Goal: Task Accomplishment & Management: Manage account settings

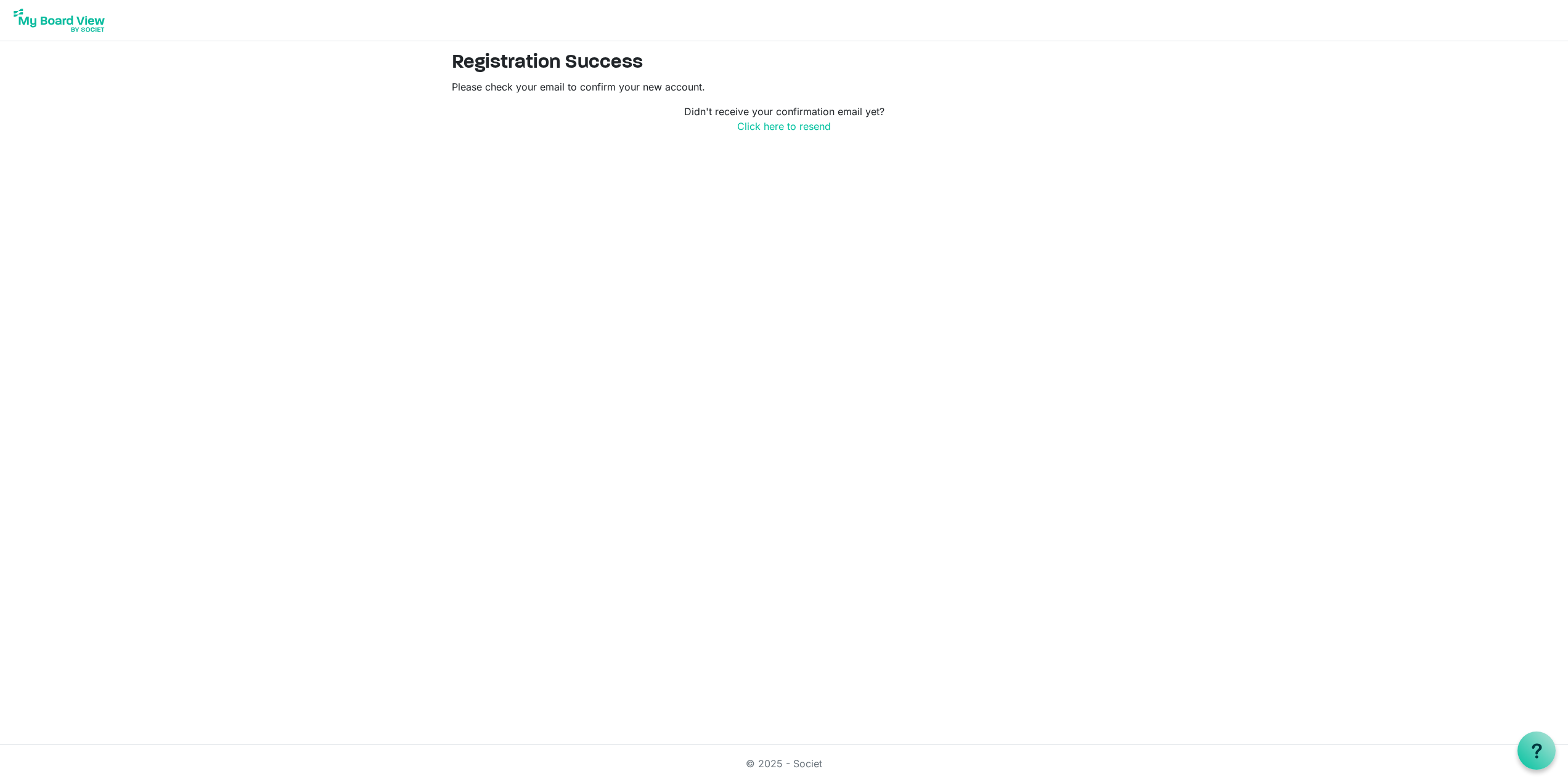
click at [0, 0] on button "OK" at bounding box center [0, 0] width 0 height 0
click at [85, 12] on img at bounding box center [59, 20] width 99 height 31
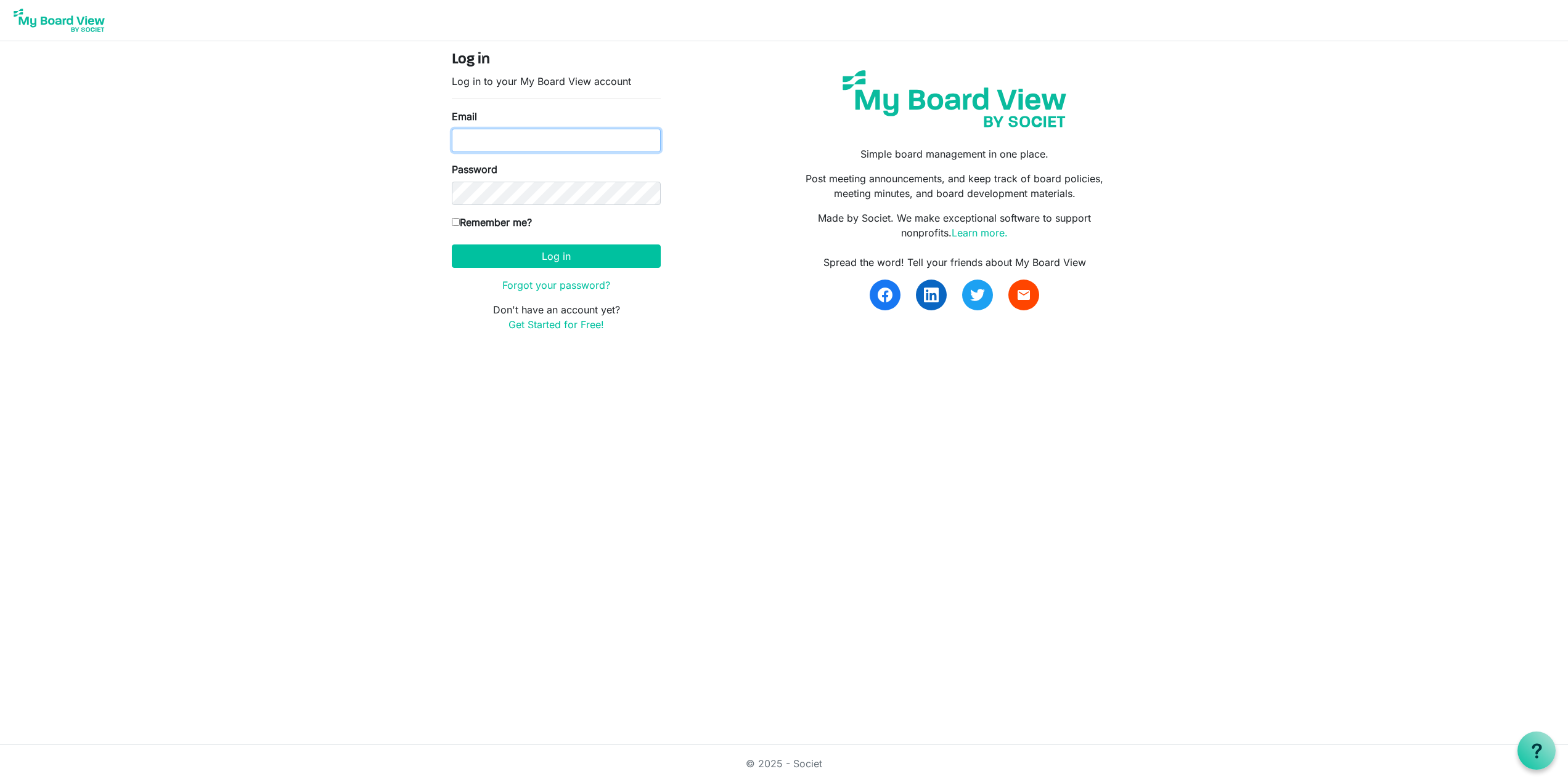
click at [529, 129] on input "Email" at bounding box center [556, 140] width 209 height 23
type input "matt.sawtell@strategictechadv.com"
click at [565, 268] on form "Log in Log in to your My Board View account Email matt.sawtell@strategictechadv…" at bounding box center [556, 192] width 209 height 281
click at [572, 263] on button "Log in" at bounding box center [556, 256] width 209 height 23
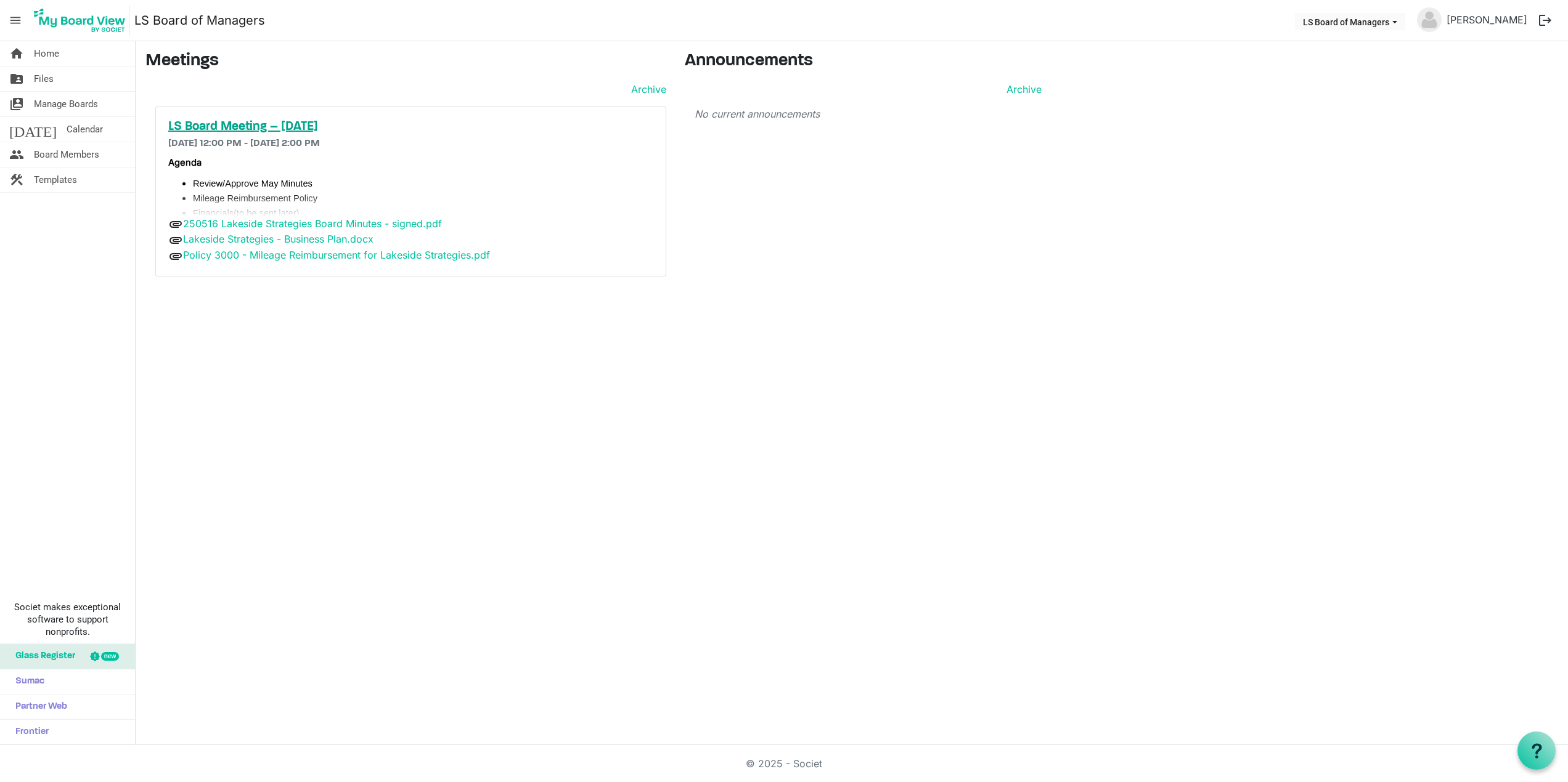
click at [284, 128] on h5 "LS Board Meeting – September 17, 2025" at bounding box center [411, 126] width 485 height 15
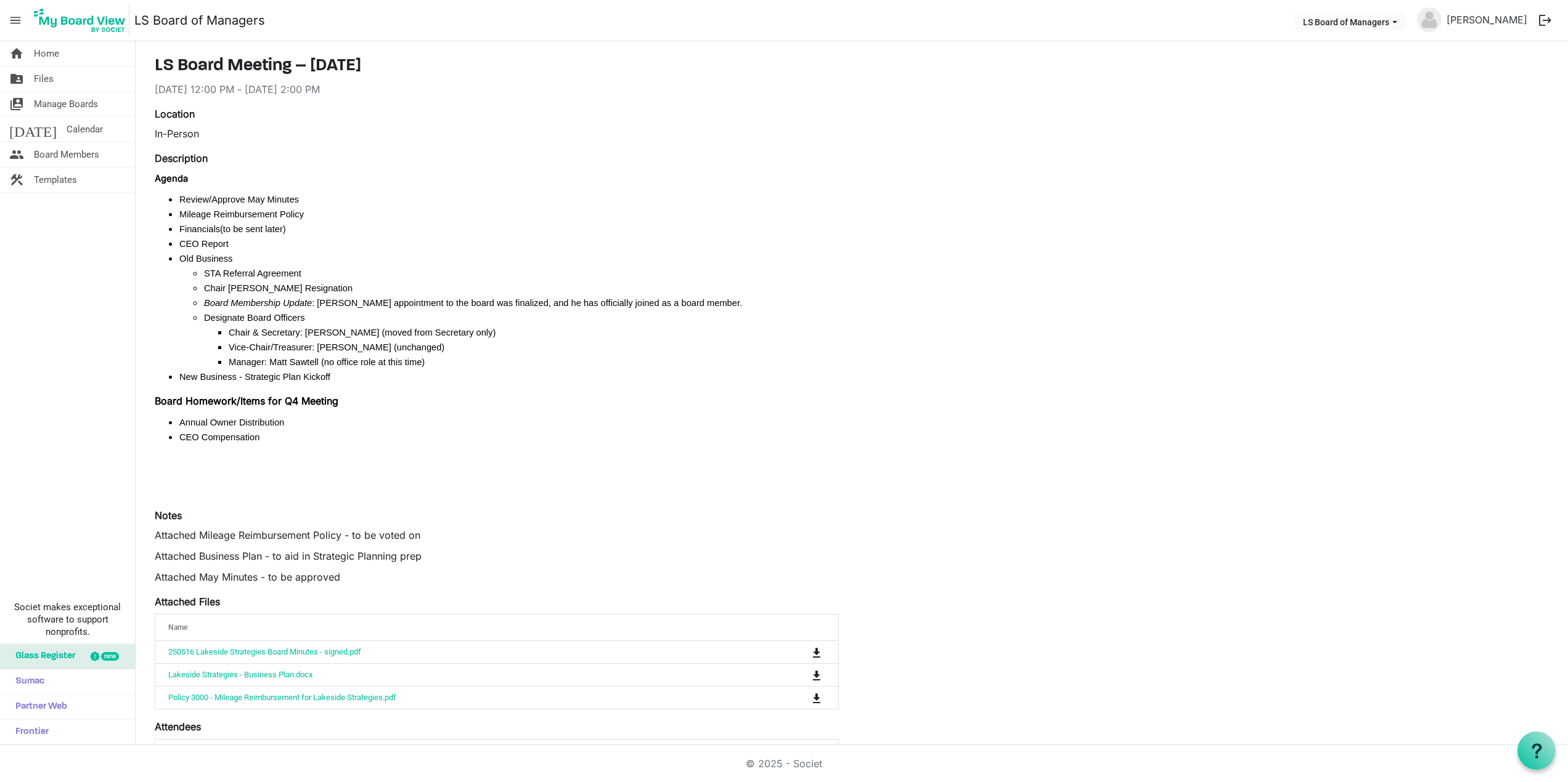
scroll to position [37, 0]
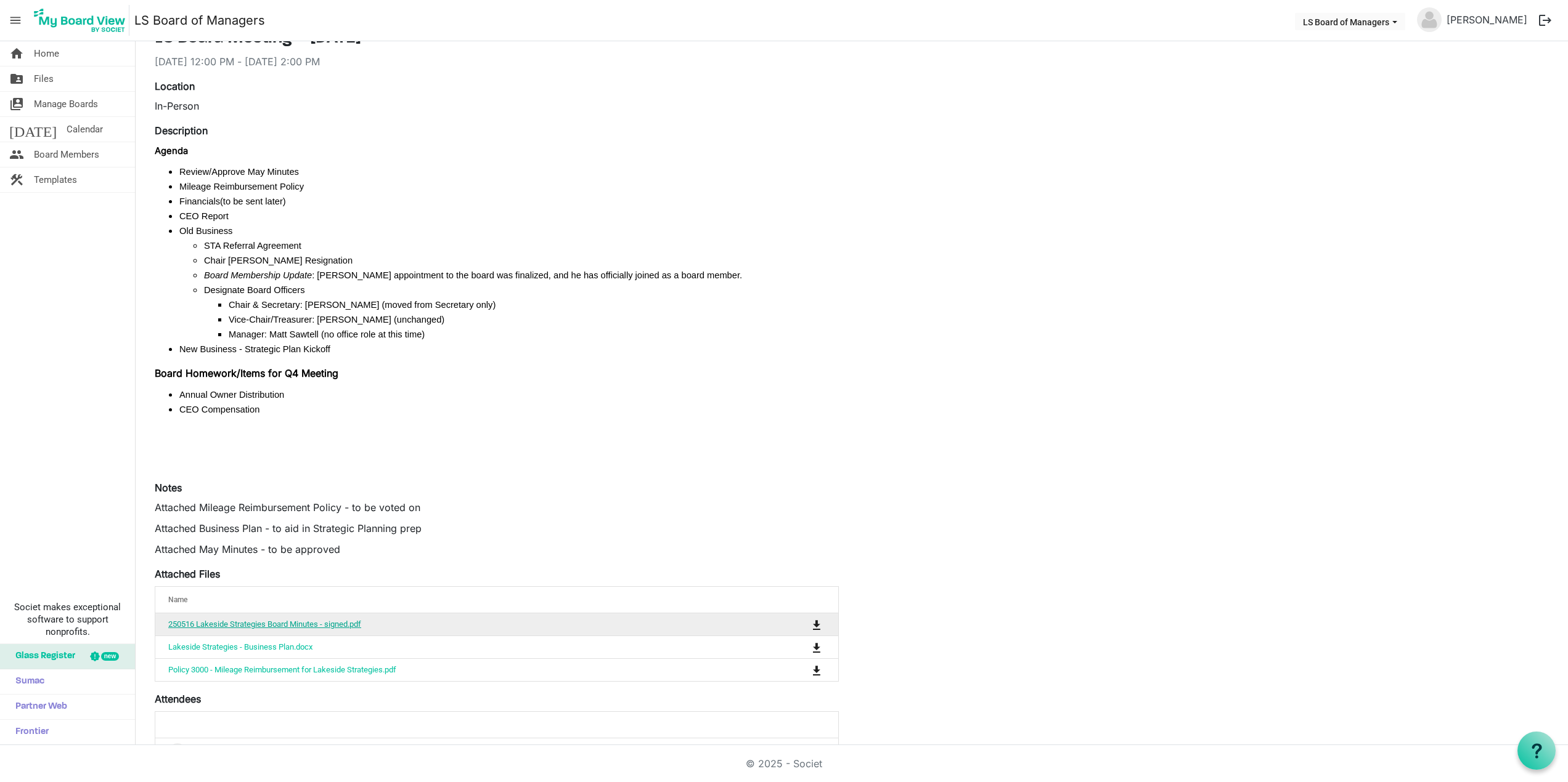
click at [339, 624] on link "250516 Lakeside Strategies Board Minutes - signed.pdf" at bounding box center [265, 625] width 193 height 9
click at [61, 147] on span "Board Members" at bounding box center [67, 154] width 65 height 25
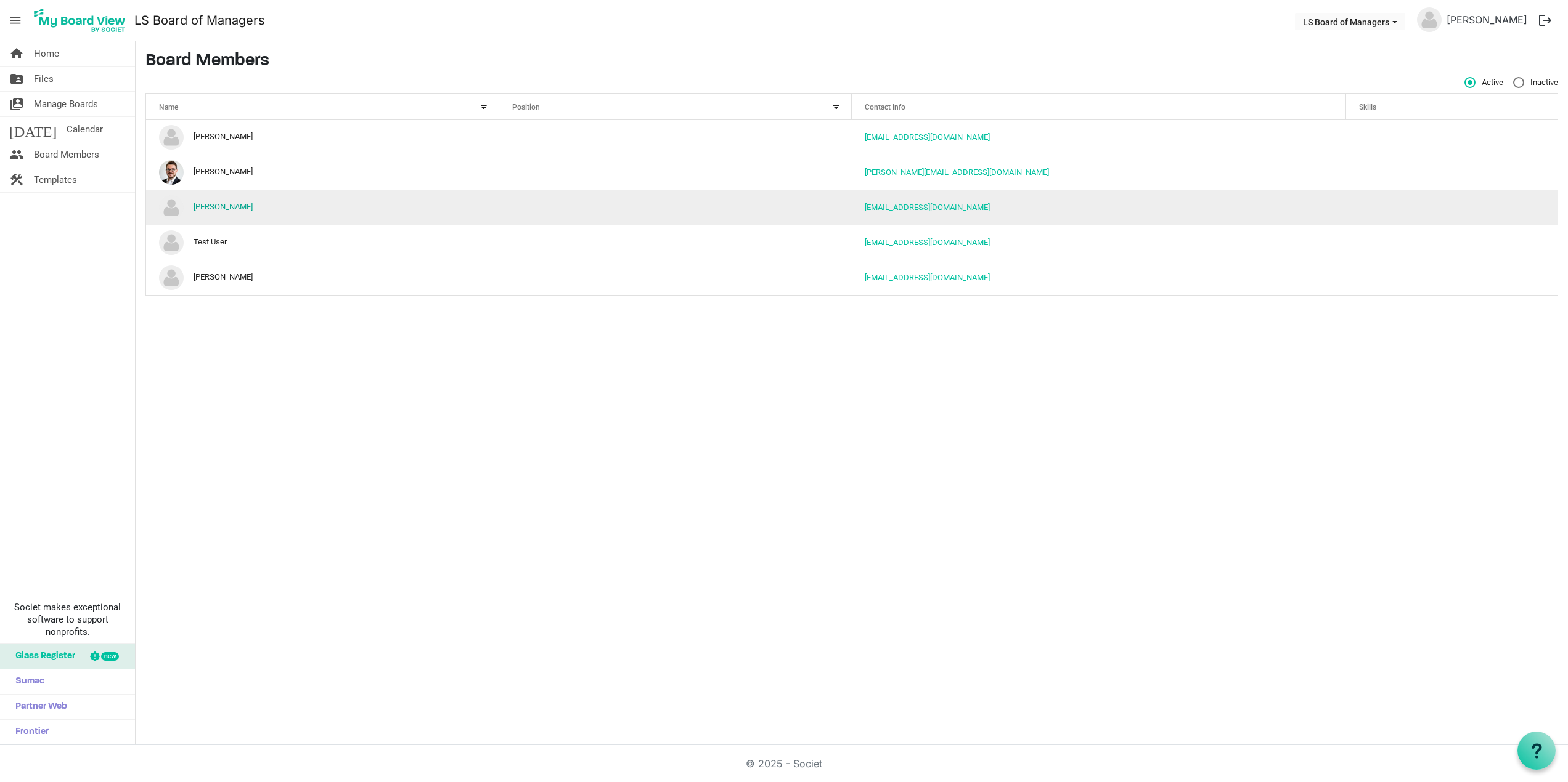
click at [224, 204] on link "[PERSON_NAME]" at bounding box center [223, 207] width 59 height 9
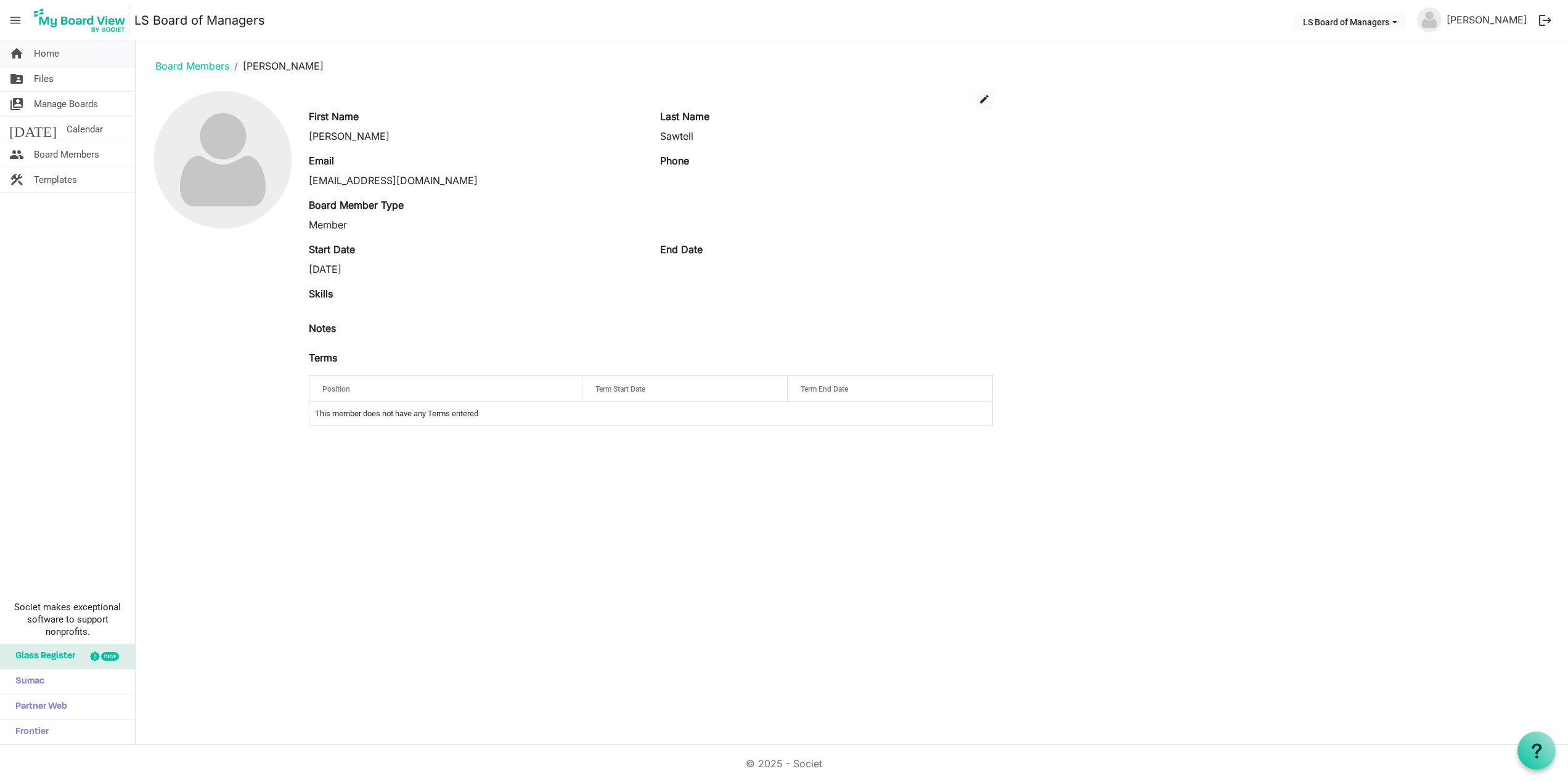
click at [49, 54] on span "Home" at bounding box center [47, 54] width 26 height 25
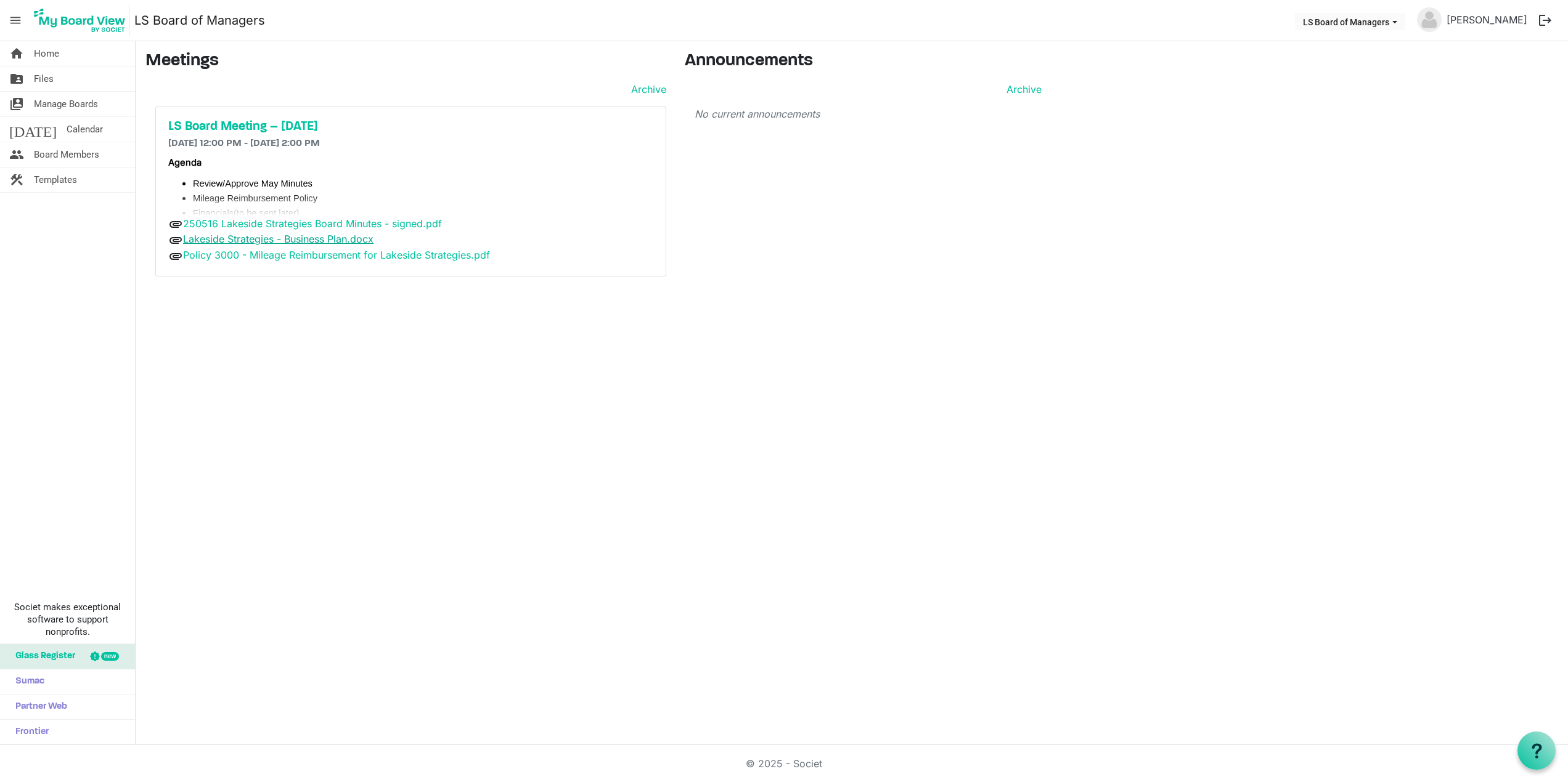
click at [320, 242] on link "Lakeside Strategies - Business Plan.docx" at bounding box center [278, 239] width 190 height 12
